Goal: Task Accomplishment & Management: Use online tool/utility

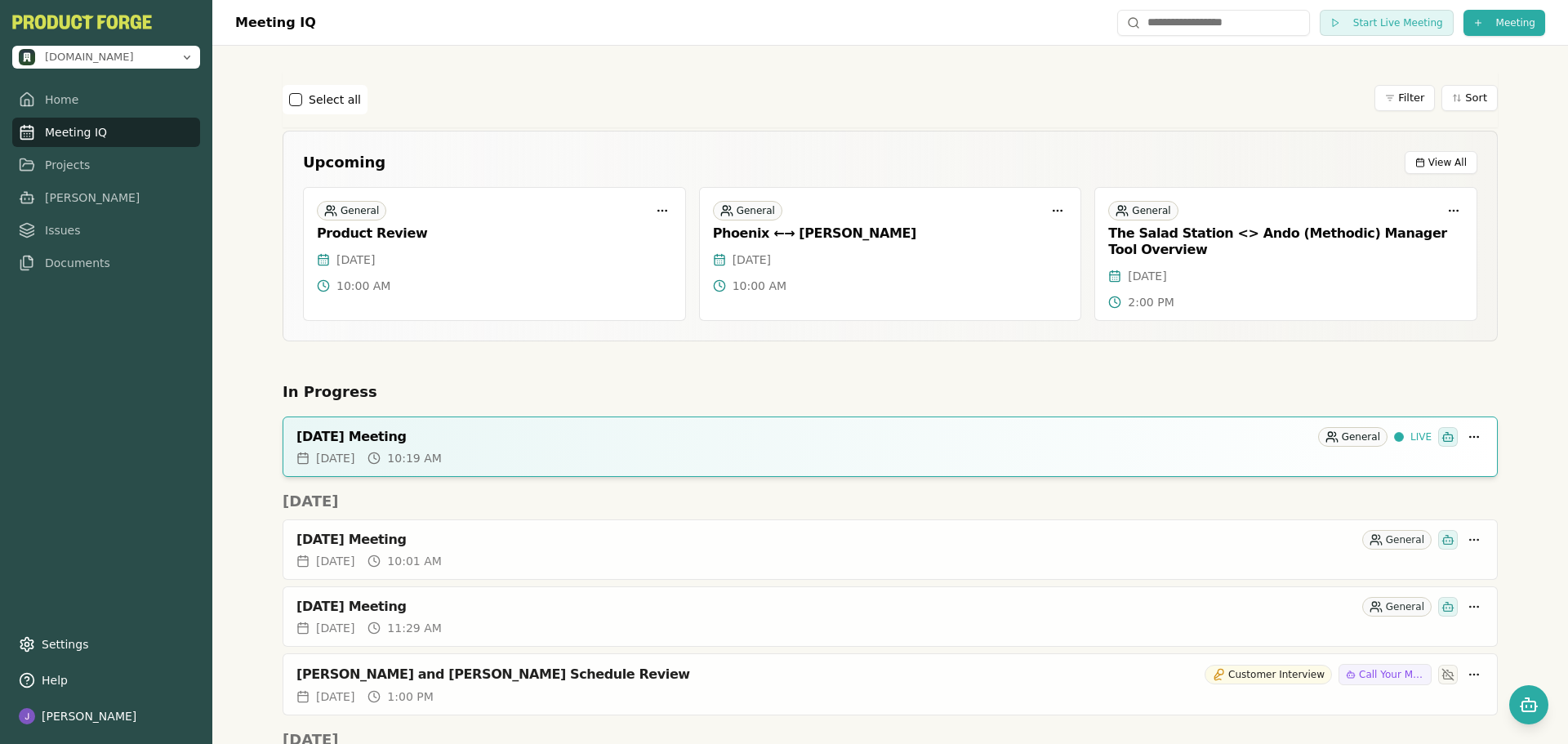
click at [67, 136] on link "Meeting IQ" at bounding box center [105, 132] width 188 height 30
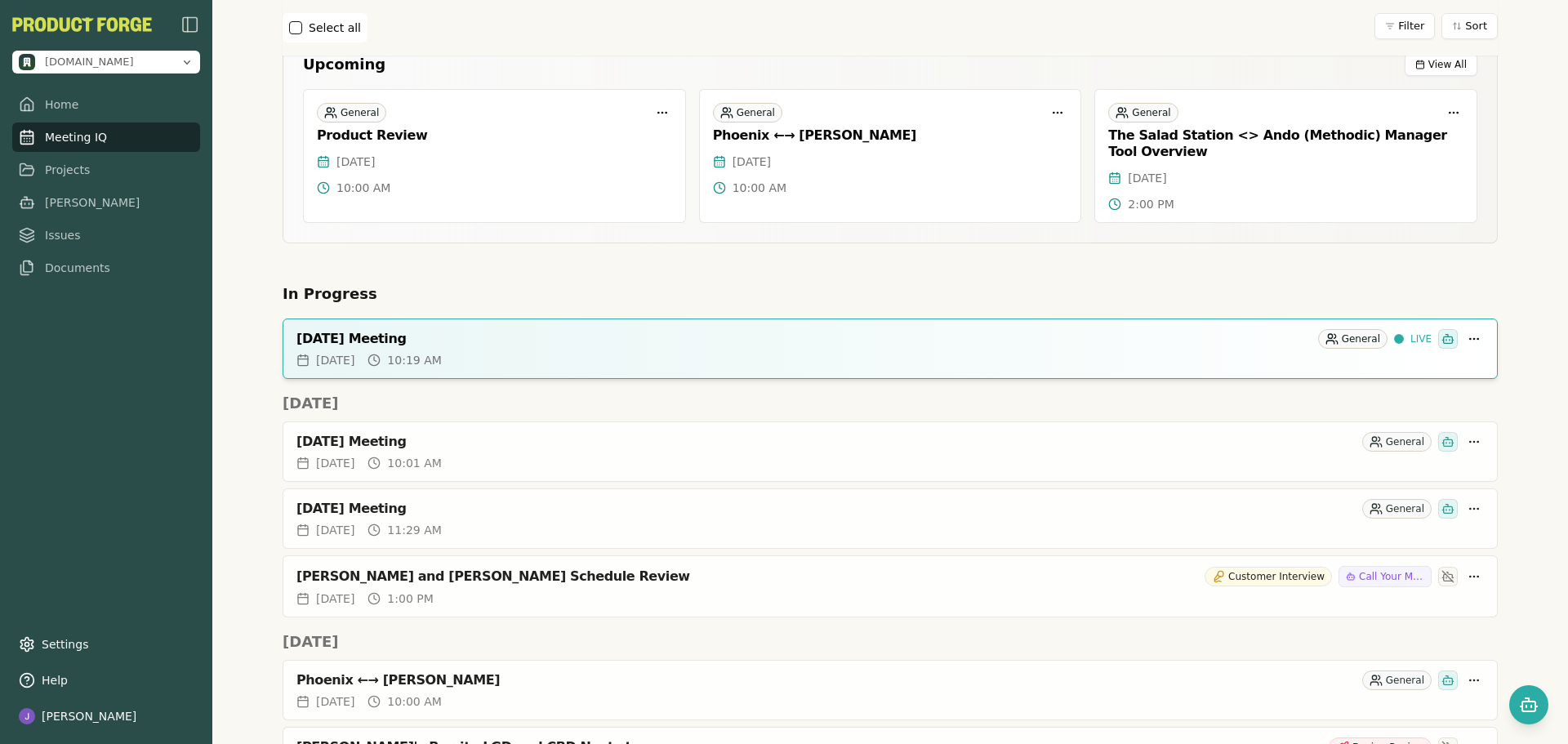
scroll to position [164, 0]
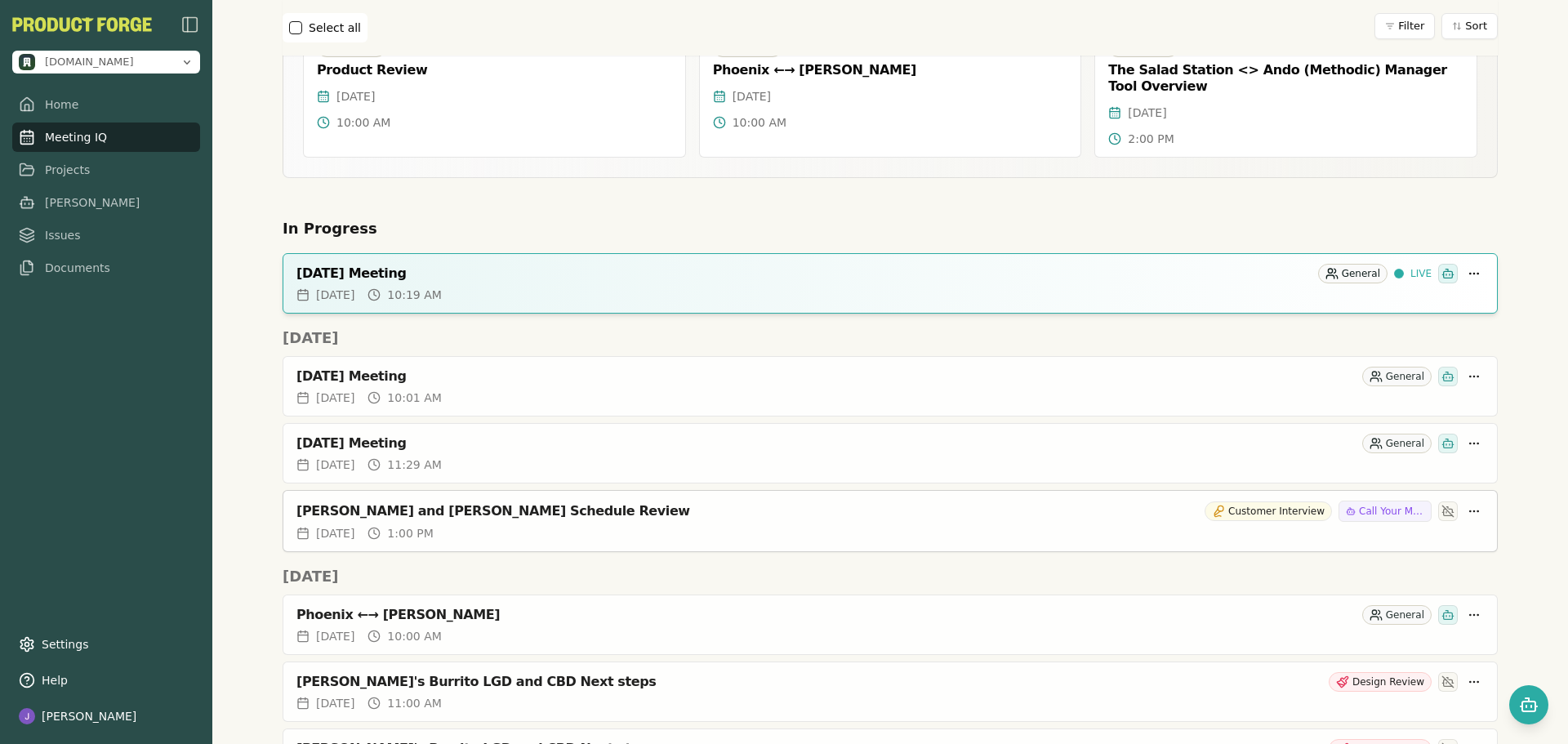
click at [724, 511] on div "[PERSON_NAME] and [PERSON_NAME] Schedule Review" at bounding box center [747, 511] width 901 height 17
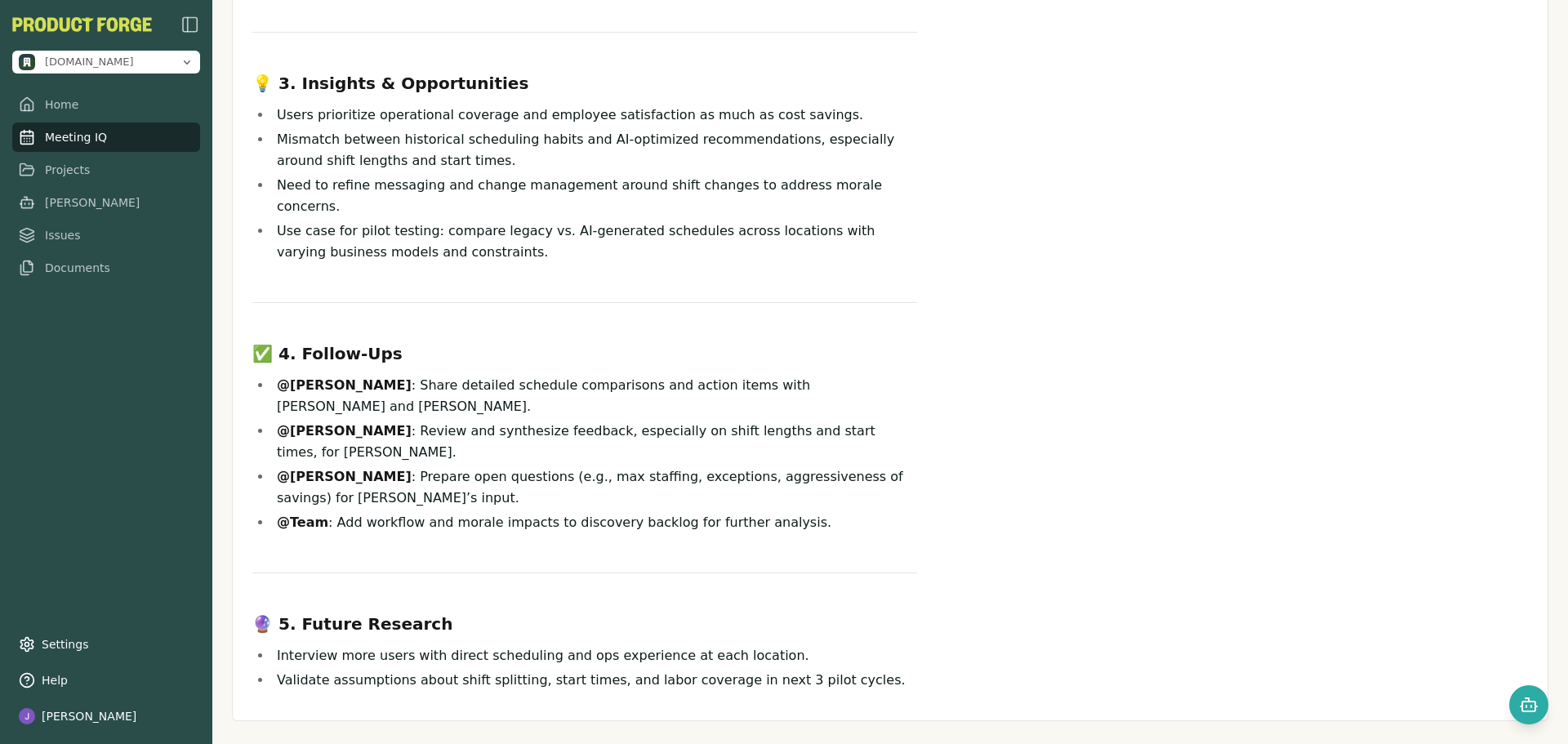
scroll to position [642, 0]
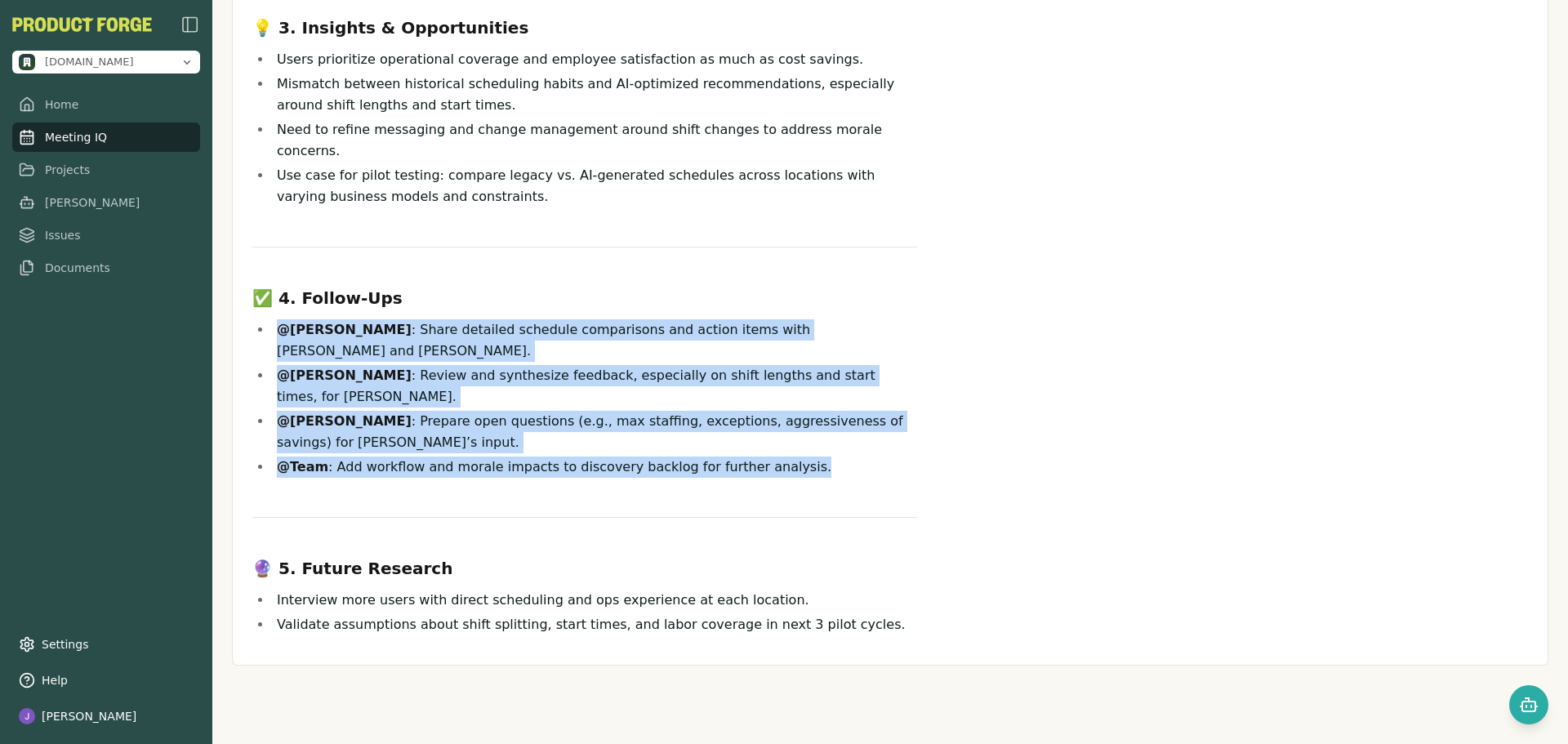
drag, startPoint x: 787, startPoint y: 458, endPoint x: 279, endPoint y: 335, distance: 522.7
click at [279, 335] on div "📋 1. Interview Overview Recorded user interview to explore pain points, workflo…" at bounding box center [584, 68] width 665 height 1133
copy ul "@[PERSON_NAME] : Share detailed schedule comparisons and action items with [PER…"
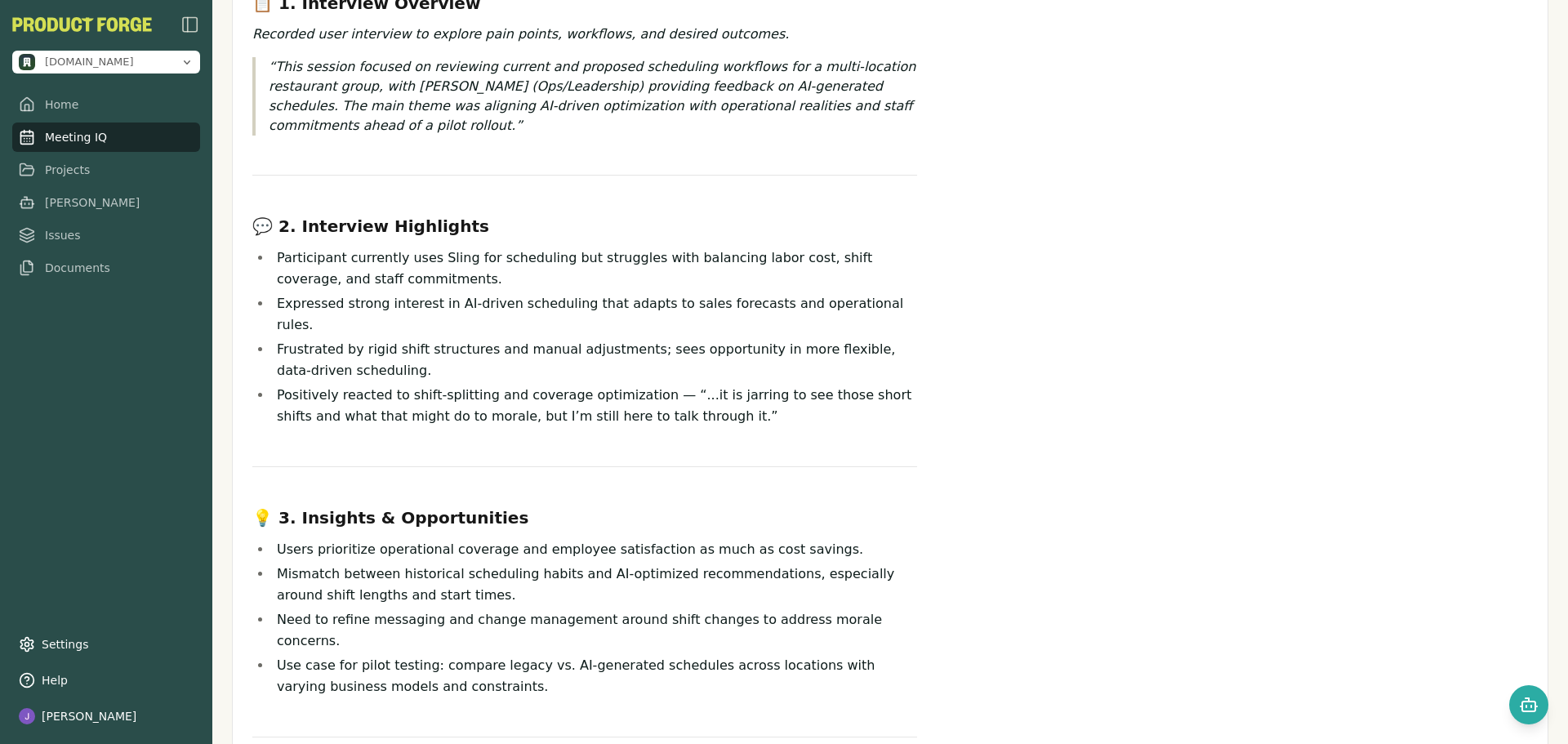
scroll to position [0, 0]
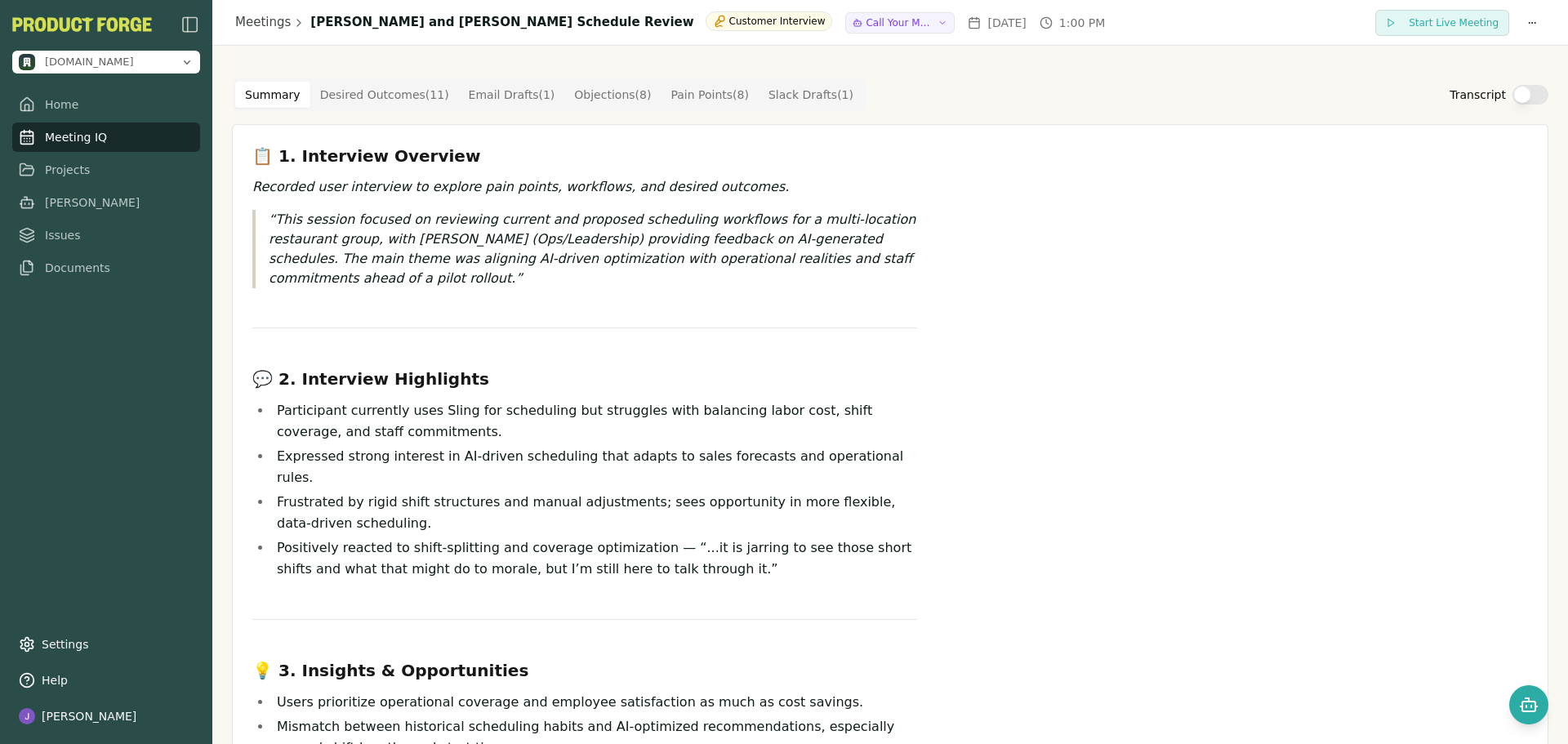
click at [1513, 96] on button "Transcript" at bounding box center [1530, 94] width 36 height 19
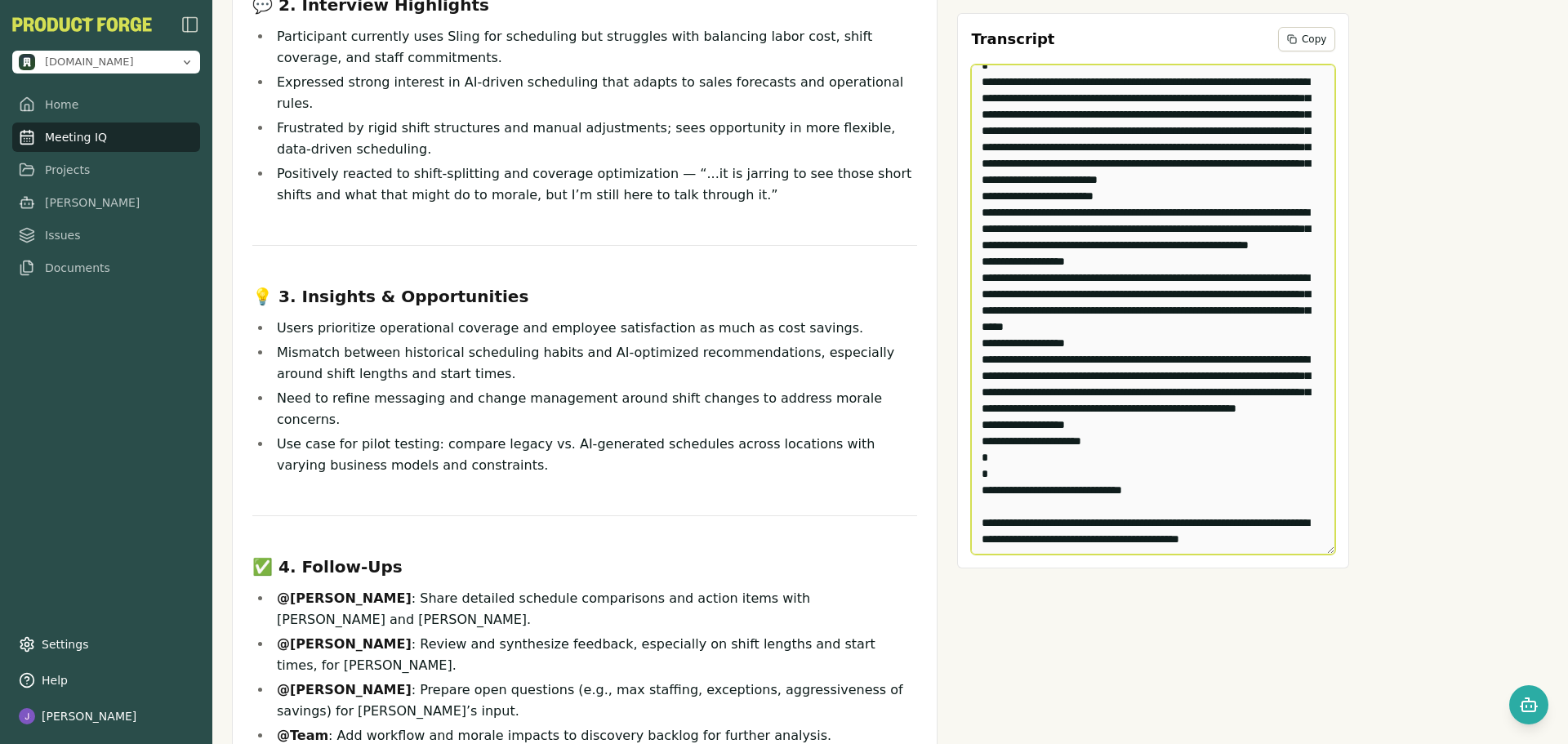
scroll to position [642, 0]
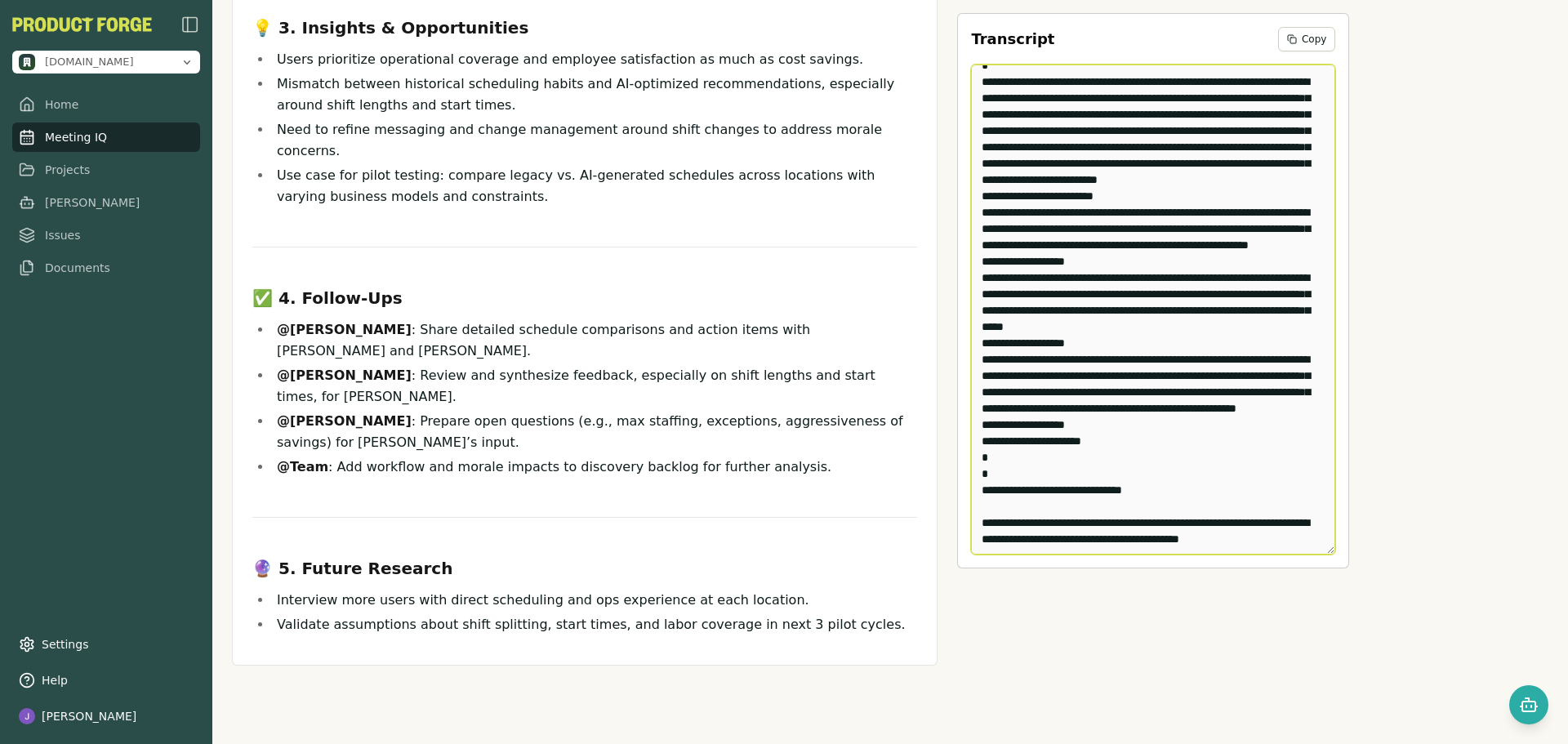
drag, startPoint x: 882, startPoint y: 195, endPoint x: 1155, endPoint y: 413, distance: 349.4
click at [1155, 413] on textarea "Edit Transcript" at bounding box center [1153, 310] width 364 height 490
